Goal: Obtain resource: Obtain resource

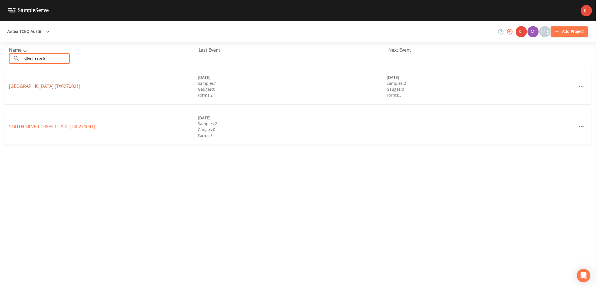
click at [69, 86] on link "SILVER CREEK VILLAGE WSC (TX0270021)" at bounding box center [44, 86] width 71 height 6
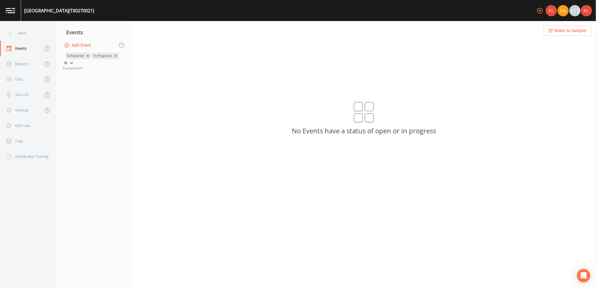
click at [74, 60] on div at bounding box center [72, 63] width 6 height 6
click at [106, 71] on div "Completed" at bounding box center [94, 68] width 62 height 5
click at [104, 71] on div "Completed" at bounding box center [94, 68] width 62 height 5
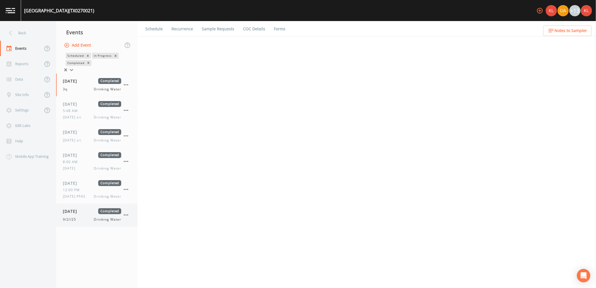
click at [102, 217] on div "[DATE] Completed 9/2//25 Drinking Water" at bounding box center [92, 215] width 58 height 14
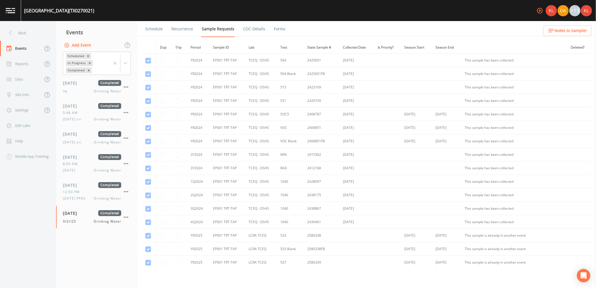
click at [277, 24] on link "Forms" at bounding box center [279, 29] width 13 height 16
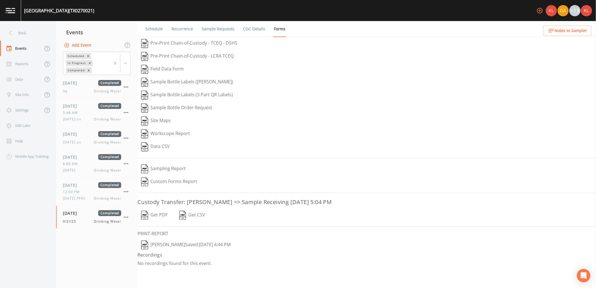
click at [160, 219] on button "Get PDF" at bounding box center [155, 215] width 34 height 13
click at [188, 250] on button "[PERSON_NAME]  Saved: [DATE] 4:44 PM" at bounding box center [186, 245] width 97 height 13
click at [6, 11] on img at bounding box center [11, 10] width 10 height 5
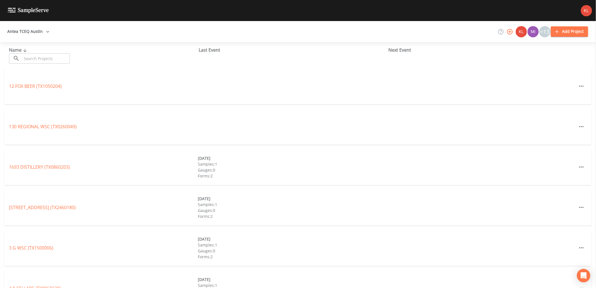
click at [62, 62] on input "text" at bounding box center [46, 58] width 48 height 10
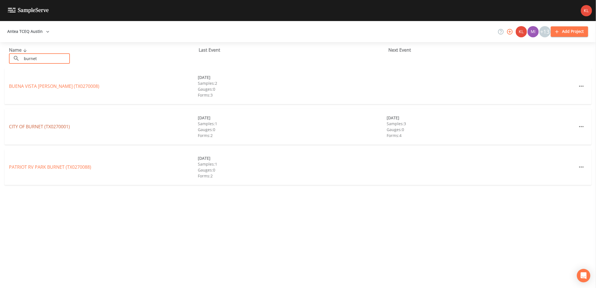
type input "burnet"
click at [50, 127] on link "CITY OF BURNET (TX0270001)" at bounding box center [39, 127] width 61 height 6
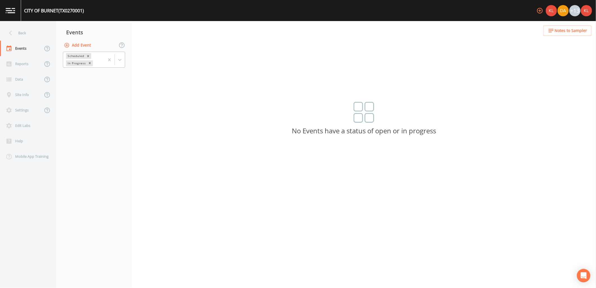
click at [117, 53] on div at bounding box center [114, 59] width 20 height 15
click at [113, 71] on div "Completed" at bounding box center [94, 68] width 62 height 5
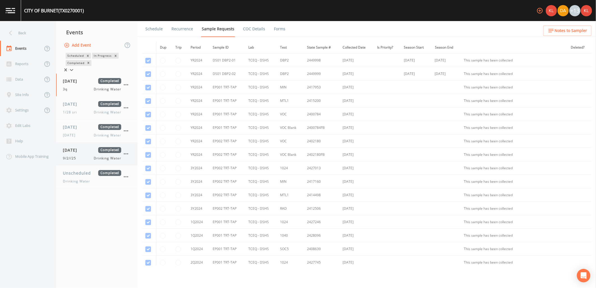
click at [88, 147] on div "[DATE] Completed 9/2//25 Drinking Water" at bounding box center [96, 154] width 81 height 23
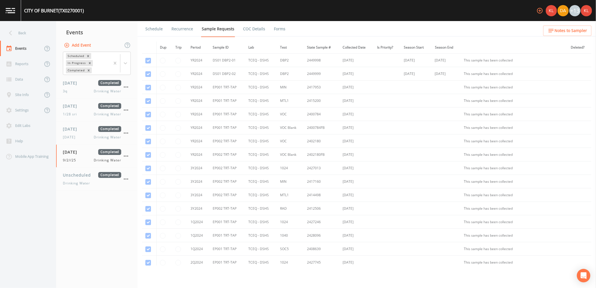
click at [281, 33] on link "Forms" at bounding box center [279, 29] width 13 height 16
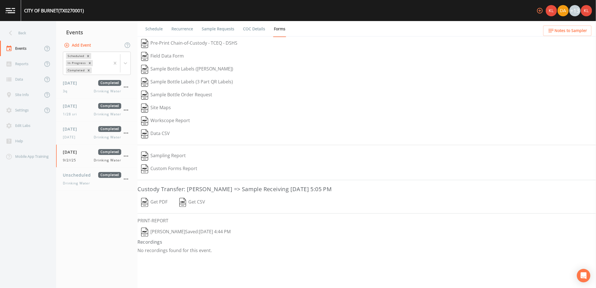
click at [154, 199] on button "Get PDF" at bounding box center [155, 202] width 34 height 13
click at [176, 232] on button "[PERSON_NAME]  Saved: [DATE] 4:44 PM" at bounding box center [186, 232] width 97 height 13
click at [12, 19] on link at bounding box center [10, 10] width 21 height 21
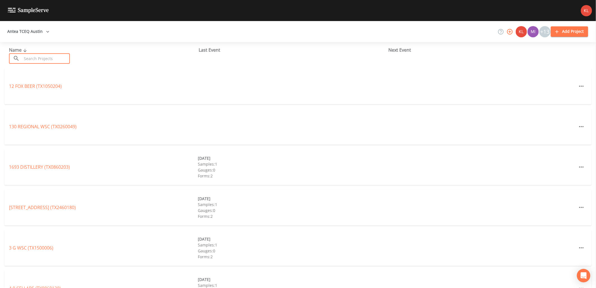
click at [37, 58] on input "text" at bounding box center [46, 58] width 48 height 10
type input "r"
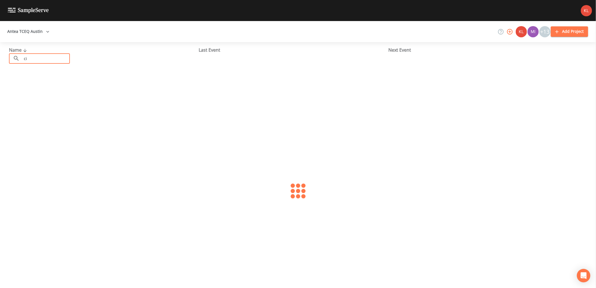
type input "c"
type input "lhoist"
click at [38, 89] on div "LHOIST NORTH AMERICA (TX0270168)" at bounding box center [103, 86] width 189 height 7
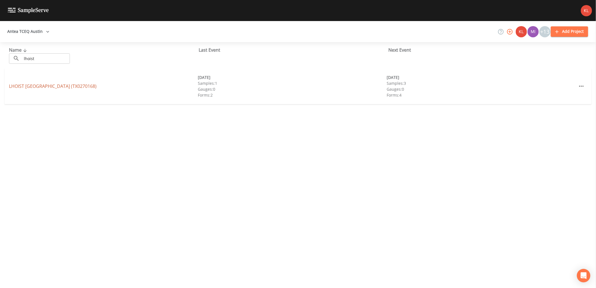
click at [38, 86] on link "LHOIST NORTH AMERICA (TX0270168)" at bounding box center [53, 86] width 88 height 6
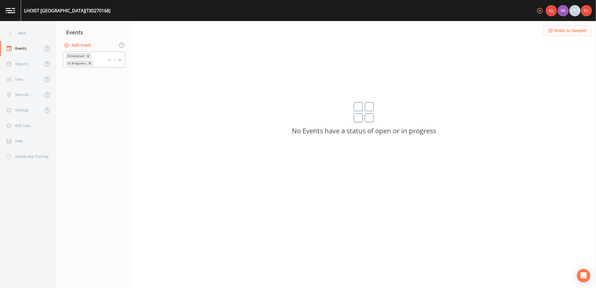
click at [119, 61] on icon at bounding box center [120, 60] width 6 height 6
click at [106, 71] on div "Completed" at bounding box center [94, 68] width 62 height 5
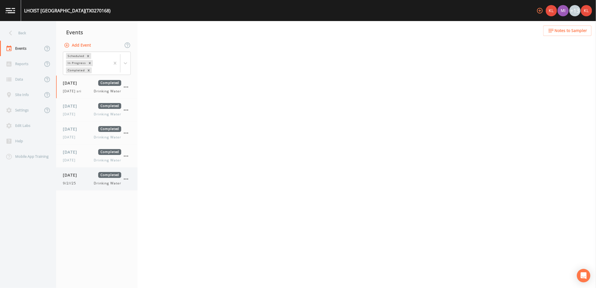
click at [93, 178] on div "09/02/2025 Completed" at bounding box center [92, 175] width 58 height 6
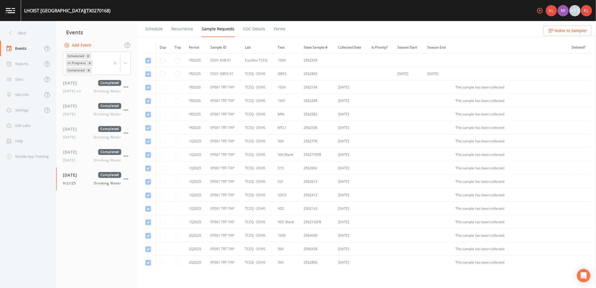
click at [274, 31] on link "Forms" at bounding box center [279, 29] width 13 height 16
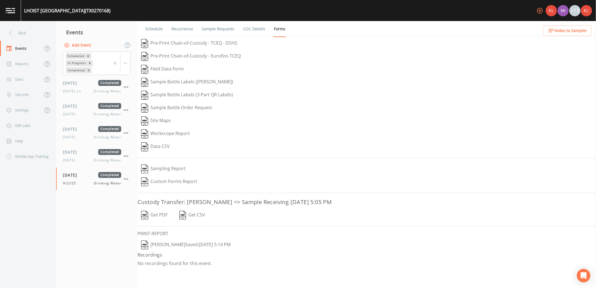
click at [160, 211] on button "Get PDF" at bounding box center [155, 215] width 34 height 13
click at [163, 244] on button "Kler Teran  Saved: September 2, 2025 5:14 PM" at bounding box center [186, 245] width 97 height 13
click at [18, 4] on link at bounding box center [10, 10] width 21 height 21
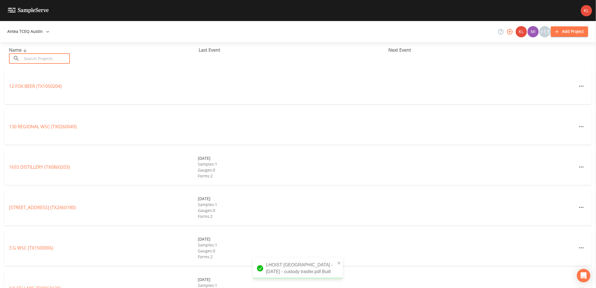
click at [26, 57] on input "text" at bounding box center [46, 58] width 48 height 10
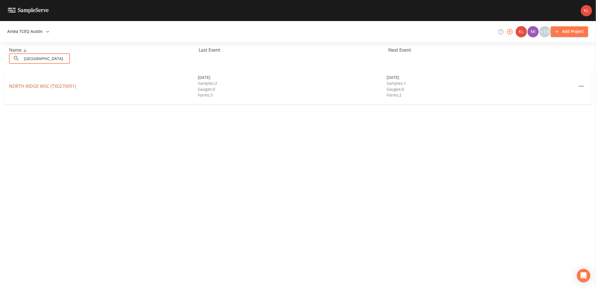
type input "north ridge"
click at [53, 85] on link "NORTH RIDGE WSC (TX0270091)" at bounding box center [42, 86] width 67 height 6
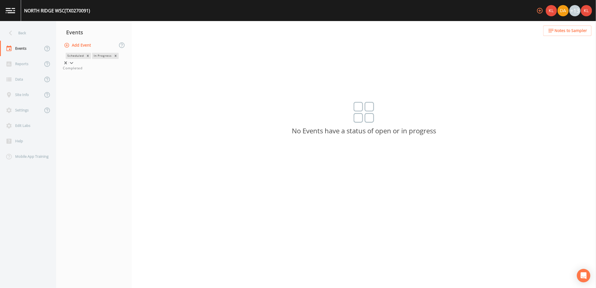
click at [74, 61] on icon at bounding box center [72, 63] width 6 height 6
click at [114, 71] on div "Completed" at bounding box center [94, 68] width 62 height 5
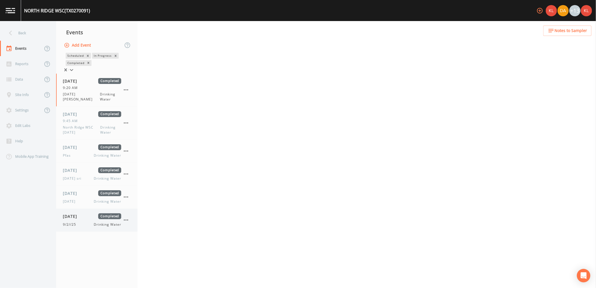
click at [74, 214] on span "[DATE]" at bounding box center [72, 216] width 18 height 6
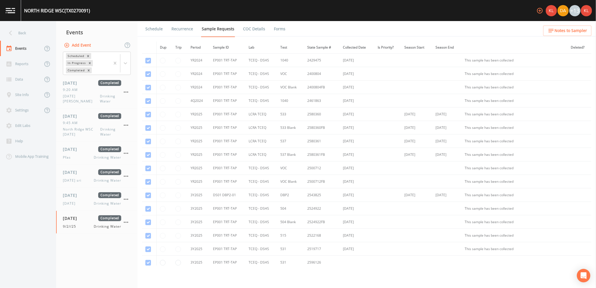
click at [279, 28] on link "Forms" at bounding box center [279, 29] width 13 height 16
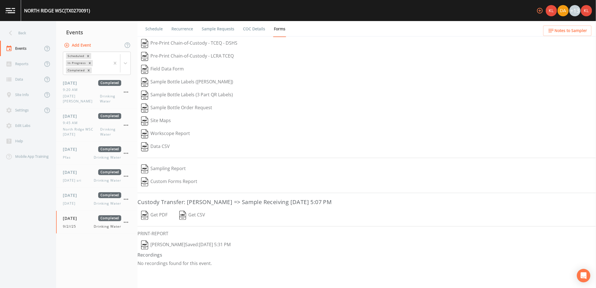
click at [154, 212] on button "Get PDF" at bounding box center [155, 215] width 34 height 13
click at [170, 248] on button "Kler Teran  Saved: September 2, 2025 5:31 PM" at bounding box center [186, 245] width 97 height 13
click at [12, 13] on link at bounding box center [10, 10] width 21 height 21
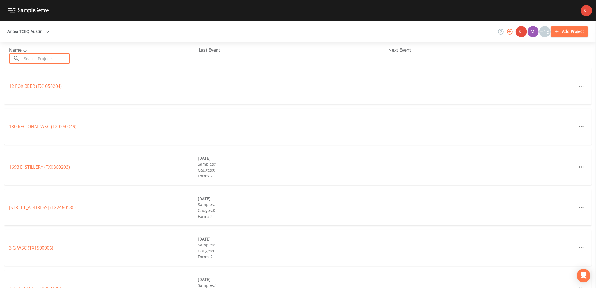
click at [30, 56] on input "text" at bounding box center [46, 58] width 48 height 10
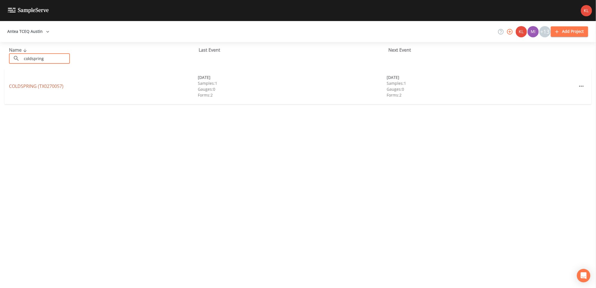
type input "coldspring"
click at [48, 85] on link "COLDSPRING (TX0270057)" at bounding box center [36, 86] width 54 height 6
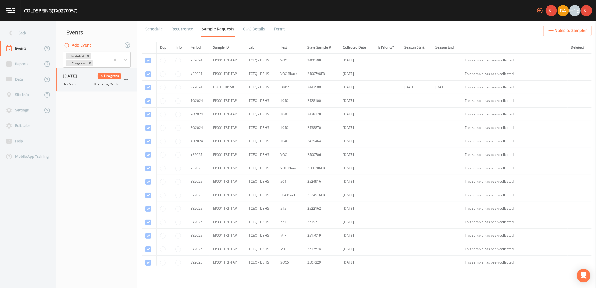
click at [107, 82] on span "Drinking Water" at bounding box center [107, 84] width 27 height 5
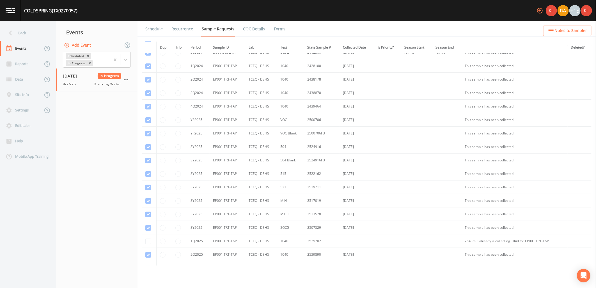
scroll to position [102, 0]
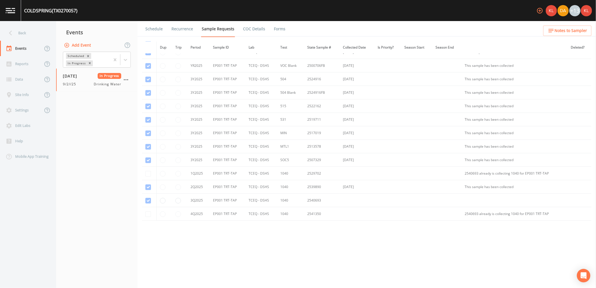
click at [273, 32] on link "Forms" at bounding box center [279, 29] width 13 height 16
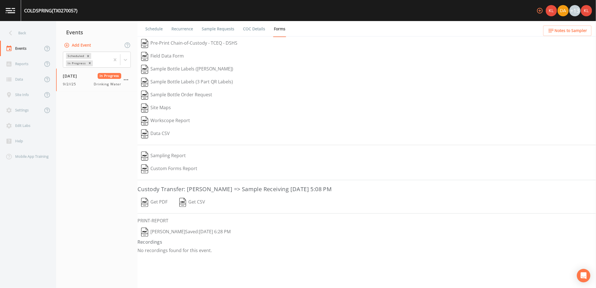
click at [156, 202] on button "Get PDF" at bounding box center [155, 202] width 34 height 13
click at [167, 232] on button "Kler Teran  Saved: September 2, 2025 6:28 PM" at bounding box center [186, 232] width 97 height 13
click at [13, 13] on img at bounding box center [11, 10] width 10 height 5
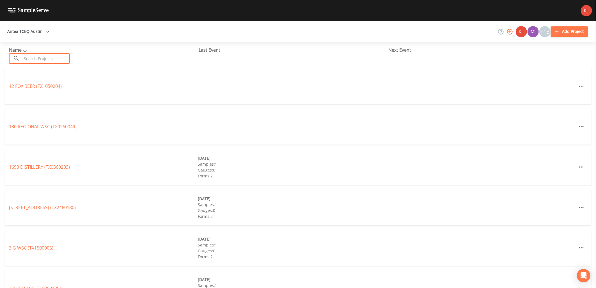
click at [43, 58] on input "text" at bounding box center [46, 58] width 48 height 10
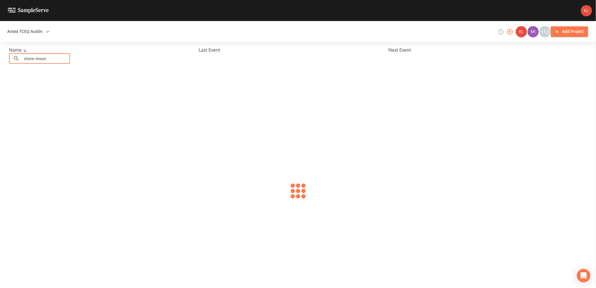
type input "Stone Mountai"
click at [51, 88] on link "STONE MOUNTAIN SUBDIVISION (TX0270134)" at bounding box center [44, 86] width 71 height 6
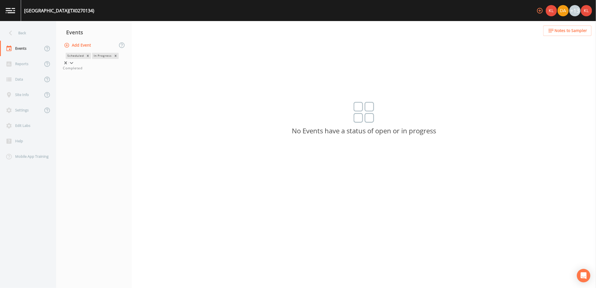
click at [74, 63] on div at bounding box center [72, 63] width 6 height 6
click at [107, 71] on div "Completed" at bounding box center [94, 68] width 62 height 5
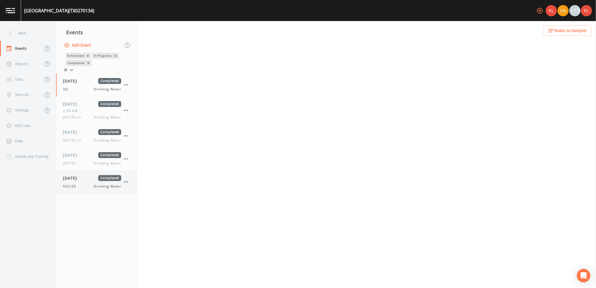
click at [97, 181] on div "09/02/2025 Completed" at bounding box center [92, 178] width 58 height 6
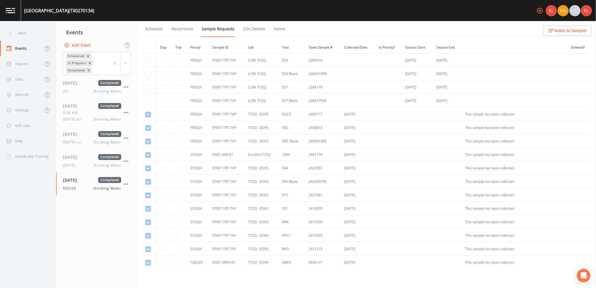
click at [277, 25] on link "Forms" at bounding box center [279, 29] width 13 height 16
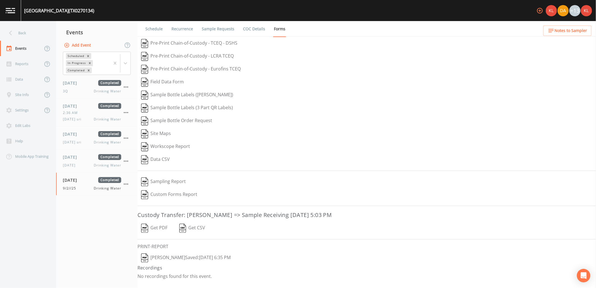
click at [151, 227] on button "Get PDF" at bounding box center [155, 228] width 34 height 13
click at [165, 263] on button "Kler Teran  Saved: September 2, 2025 6:35 PM" at bounding box center [186, 258] width 97 height 13
click at [10, 8] on img at bounding box center [11, 10] width 10 height 5
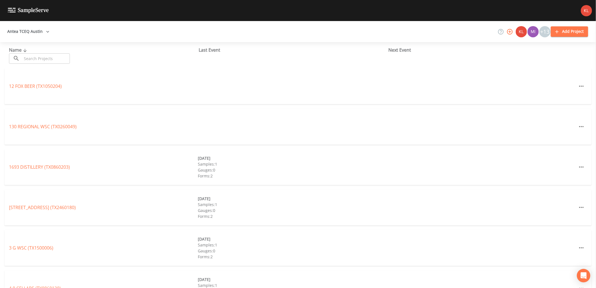
click at [37, 57] on input "text" at bounding box center [46, 58] width 48 height 10
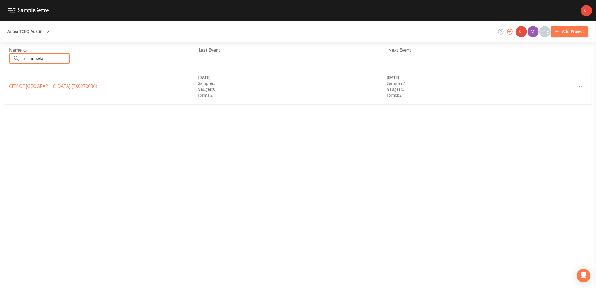
type input "meadowla"
click at [39, 80] on div "CITY OF MEADOWLAKES (TX0270036) 05/28/2025 Samples: 1 Gauges: 0 Forms: 2 09/02/…" at bounding box center [297, 86] width 587 height 36
click at [39, 83] on link "CITY OF MEADOWLAKES (TX0270036)" at bounding box center [53, 86] width 88 height 6
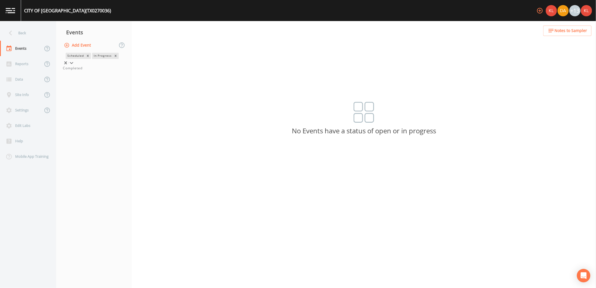
click at [74, 62] on icon at bounding box center [72, 63] width 6 height 6
click at [122, 71] on div "Completed" at bounding box center [94, 68] width 62 height 5
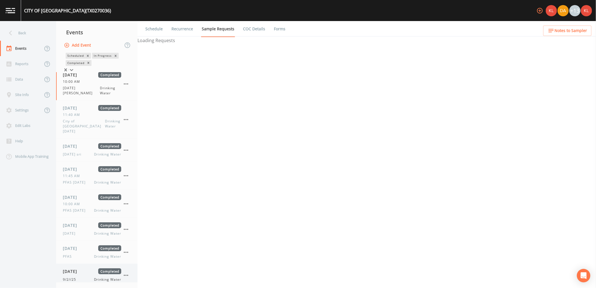
scroll to position [7, 0]
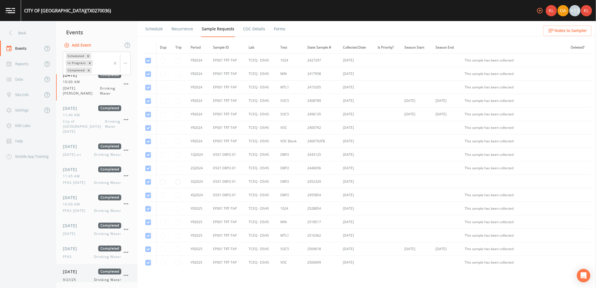
click at [83, 270] on div "[DATE] Completed 9/2//25 Drinking Water" at bounding box center [92, 276] width 58 height 14
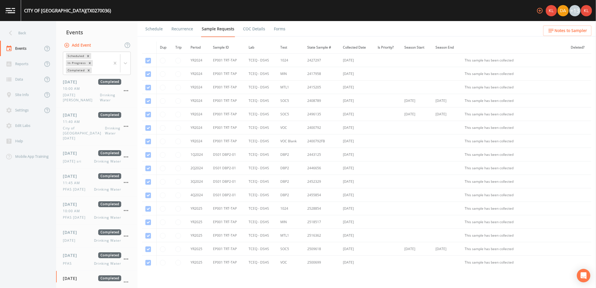
click at [279, 27] on link "Forms" at bounding box center [279, 29] width 13 height 16
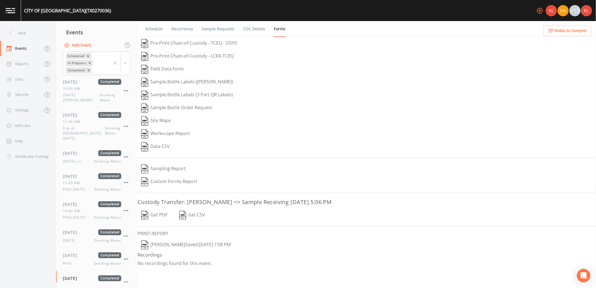
click at [165, 215] on button "Get PDF" at bounding box center [155, 215] width 34 height 13
click at [184, 243] on button "Kler Teran  Saved: September 2, 2025 7:08 PM" at bounding box center [186, 245] width 97 height 13
click at [8, 4] on link at bounding box center [10, 10] width 21 height 21
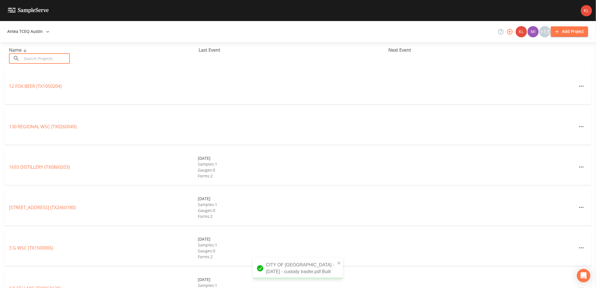
click at [33, 58] on input "text" at bounding box center [46, 58] width 48 height 10
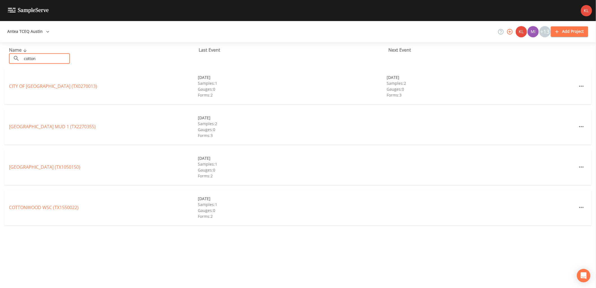
type input "cotton"
click at [26, 90] on div "CITY OF COTTONWOOD SHORES (TX0270013) 05/28/2025 Samples: 1 Gauges: 0 Forms: 2 …" at bounding box center [297, 86] width 587 height 36
click at [22, 84] on link "CITY OF COTTONWOOD SHORES (TX0270013)" at bounding box center [53, 86] width 88 height 6
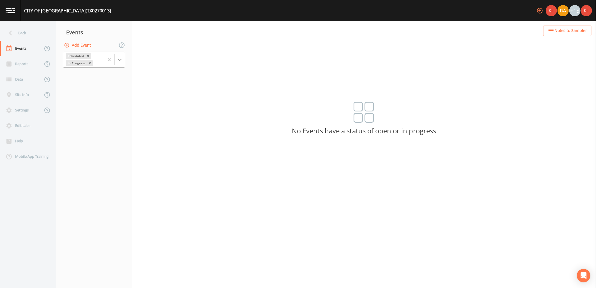
click at [117, 62] on icon at bounding box center [120, 60] width 6 height 6
click at [103, 71] on div "Completed" at bounding box center [94, 68] width 62 height 5
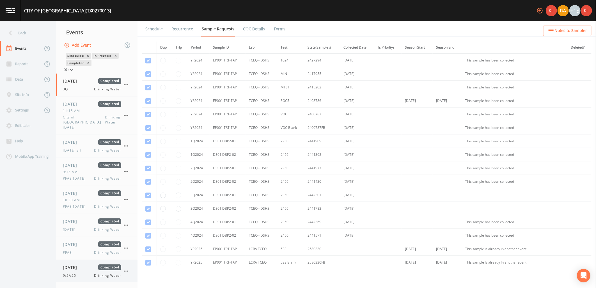
click at [101, 265] on span "Completed" at bounding box center [109, 268] width 23 height 6
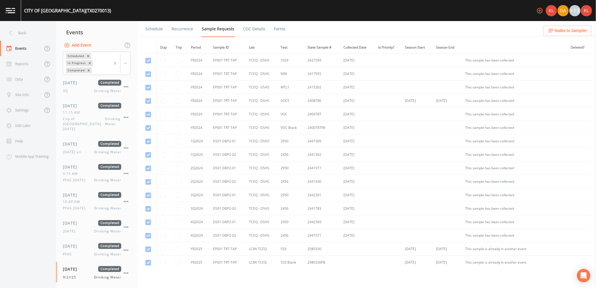
click at [279, 29] on link "Forms" at bounding box center [279, 29] width 13 height 16
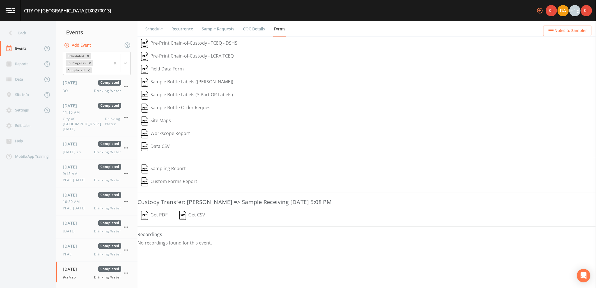
click at [155, 215] on button "Get PDF" at bounding box center [155, 215] width 34 height 13
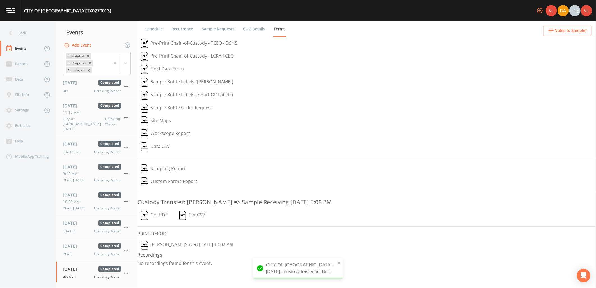
click at [208, 247] on button "Kler Teran  Saved: September 2, 2025 10:02 PM" at bounding box center [187, 245] width 99 height 13
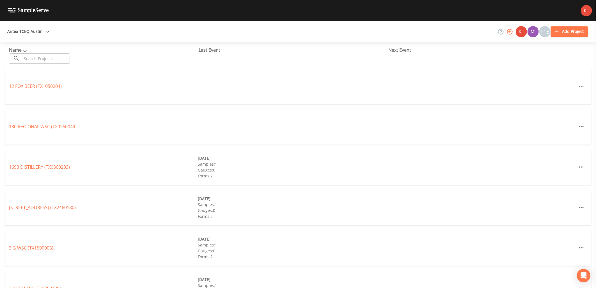
click at [55, 66] on div "Name ​ ​ Last Event Next Event" at bounding box center [298, 55] width 596 height 26
click at [53, 52] on div "Name ​ ​" at bounding box center [104, 55] width 190 height 17
click at [53, 57] on input "text" at bounding box center [46, 58] width 48 height 10
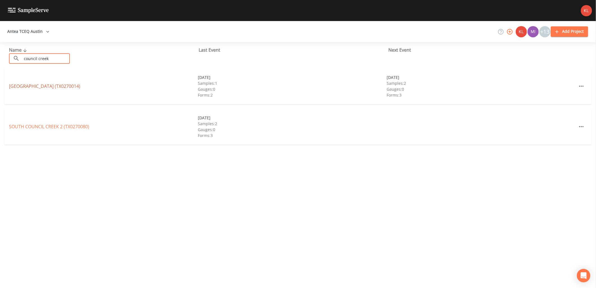
type input "council creek"
click at [56, 85] on link "[GEOGRAPHIC_DATA] (TX0270014)" at bounding box center [44, 86] width 71 height 6
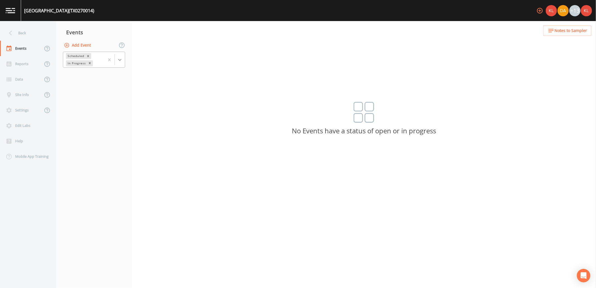
click at [123, 56] on div at bounding box center [120, 60] width 10 height 10
click at [104, 71] on div "Completed" at bounding box center [94, 68] width 62 height 5
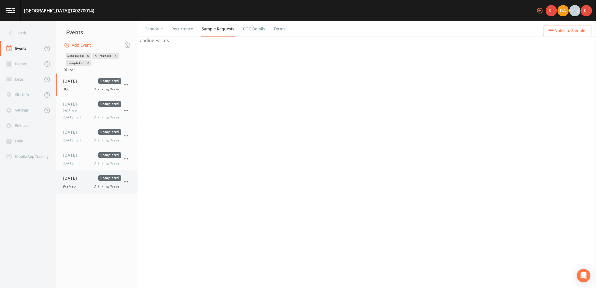
click at [66, 176] on div "[DATE] Completed 9/2//25 Drinking Water" at bounding box center [92, 182] width 58 height 14
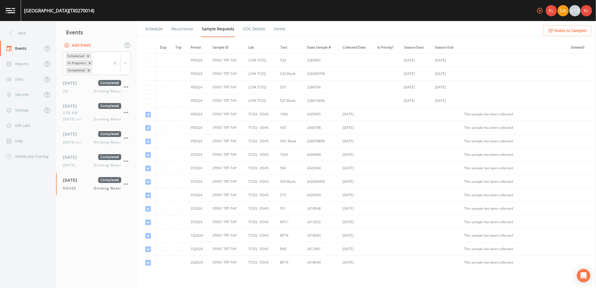
click at [282, 30] on link "Forms" at bounding box center [279, 29] width 13 height 16
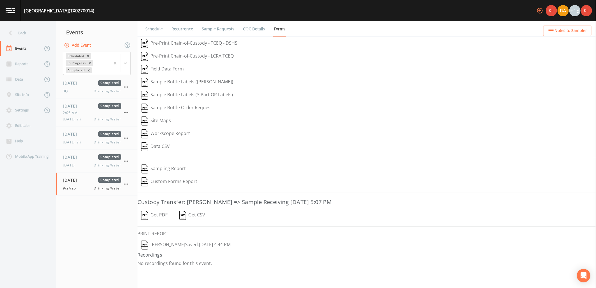
click at [153, 176] on button "Get PDF" at bounding box center [155, 215] width 34 height 13
click at [177, 176] on button "[PERSON_NAME]  Saved: [DATE] 4:44 PM" at bounding box center [186, 245] width 97 height 13
click at [18, 12] on link at bounding box center [10, 10] width 21 height 21
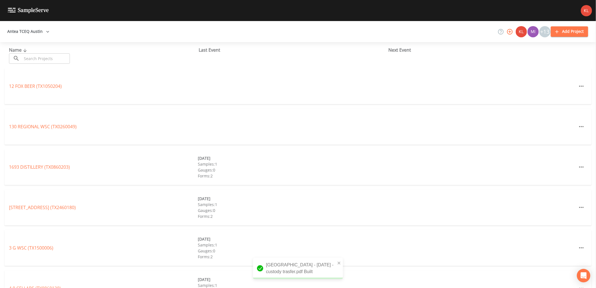
click at [55, 57] on input "text" at bounding box center [46, 58] width 48 height 10
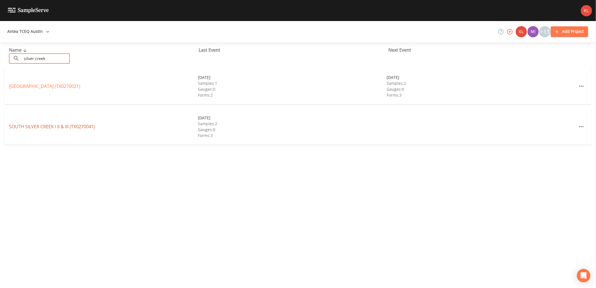
type input "silver creek"
click at [73, 124] on link "SOUTH SILVER CREEK I II & III (TX0270041)" at bounding box center [52, 127] width 86 height 6
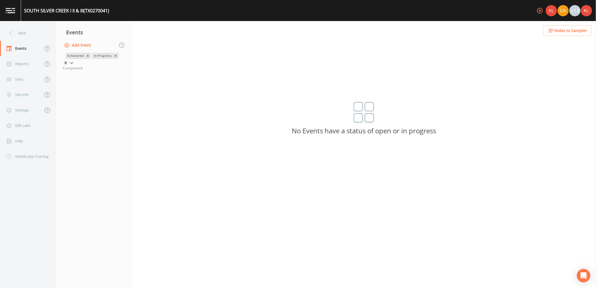
click at [74, 60] on icon at bounding box center [72, 63] width 6 height 6
click at [110, 66] on div at bounding box center [94, 63] width 62 height 6
click at [74, 60] on icon at bounding box center [72, 63] width 6 height 6
click at [119, 71] on div "Completed" at bounding box center [94, 68] width 62 height 5
